Goal: Find specific page/section: Find specific page/section

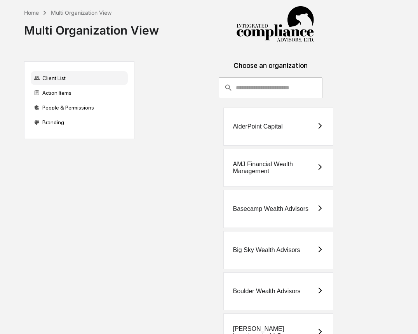
click at [289, 82] on input "consultant-dashboard__filter-organizations-search-bar" at bounding box center [279, 87] width 87 height 21
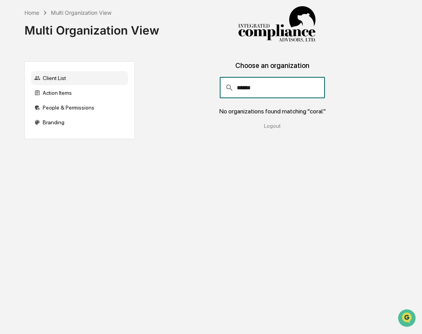
click at [274, 87] on input "******" at bounding box center [281, 87] width 88 height 21
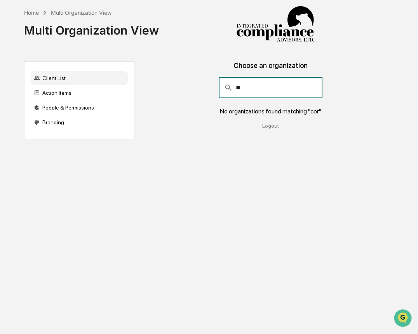
type input "*"
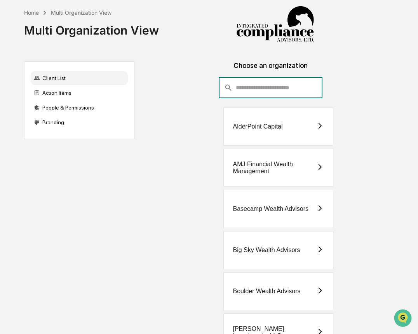
type input "*"
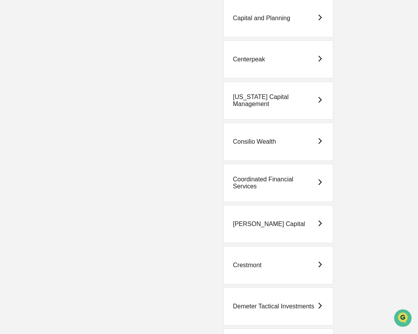
scroll to position [436, 0]
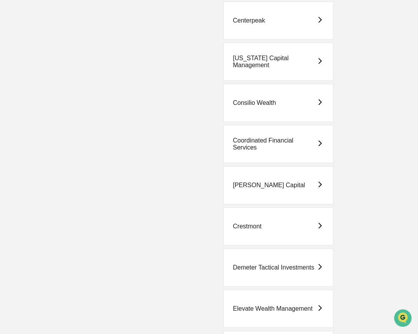
click at [248, 75] on div "[US_STATE] Capital Management" at bounding box center [278, 62] width 110 height 38
